Goal: Task Accomplishment & Management: Complete application form

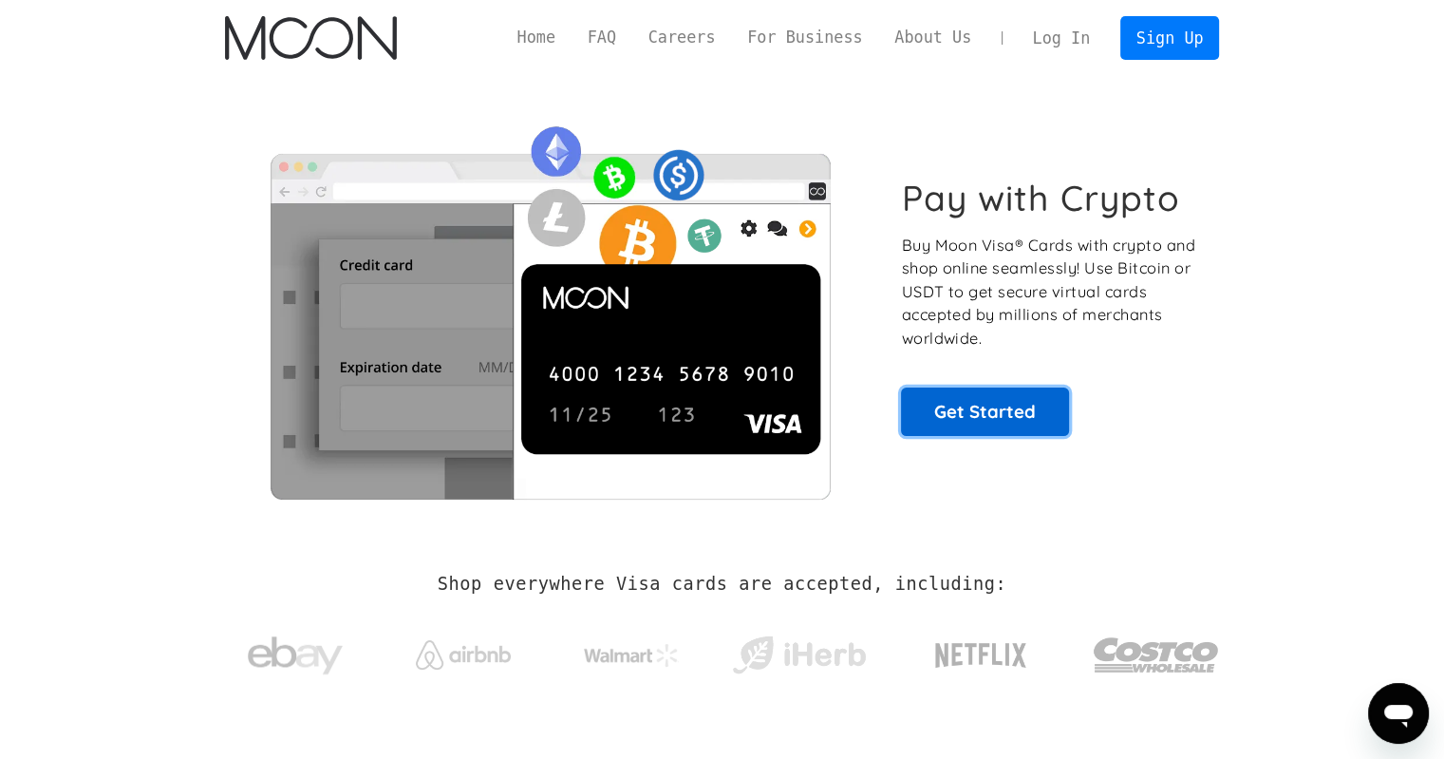
click at [984, 405] on link "Get Started" at bounding box center [985, 410] width 168 height 47
